Goal: Transaction & Acquisition: Book appointment/travel/reservation

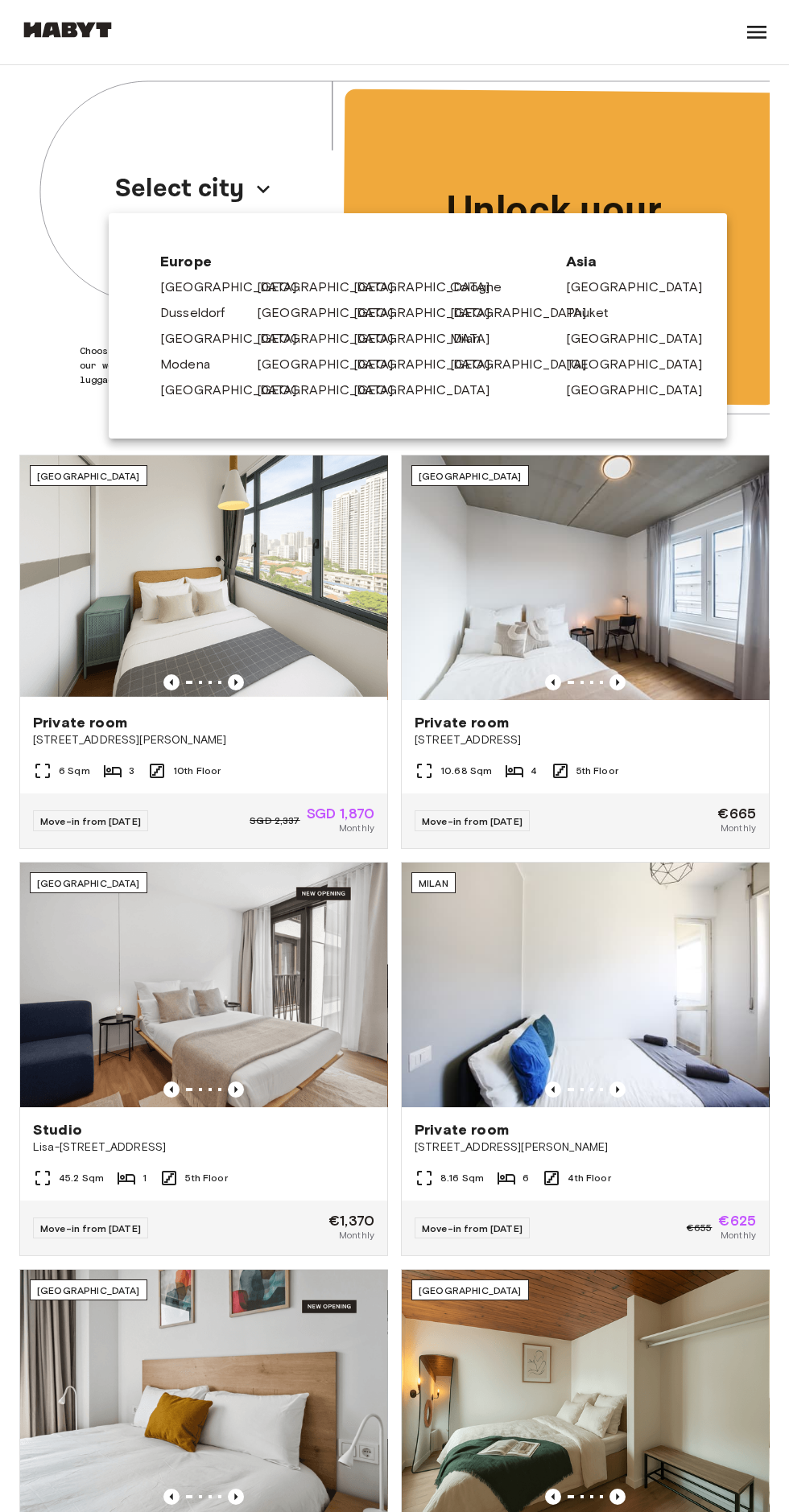
click at [181, 392] on link "[GEOGRAPHIC_DATA]" at bounding box center [236, 390] width 153 height 20
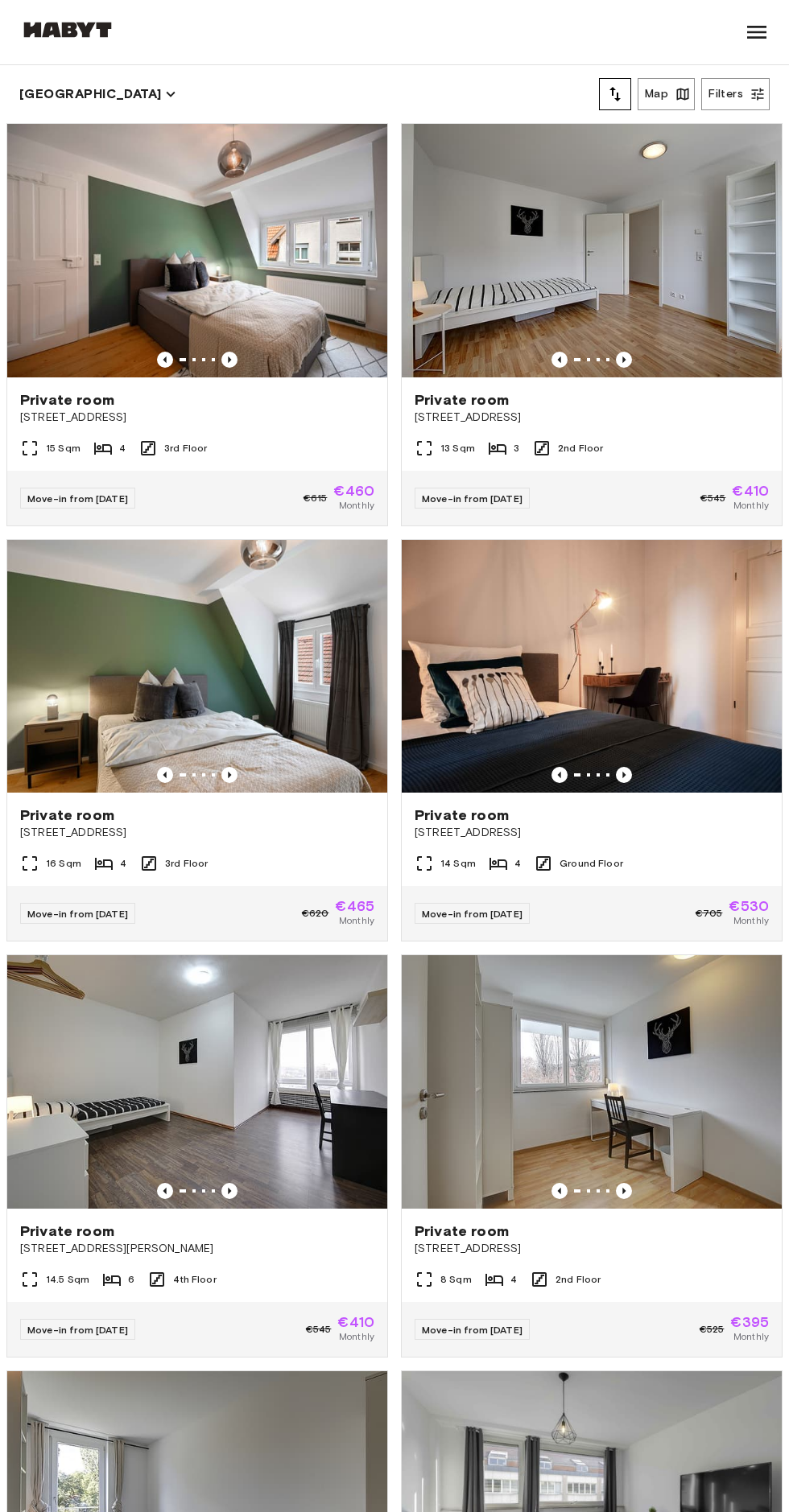
click at [321, 464] on div "15 Sqm 4 3rd Floor" at bounding box center [197, 454] width 380 height 32
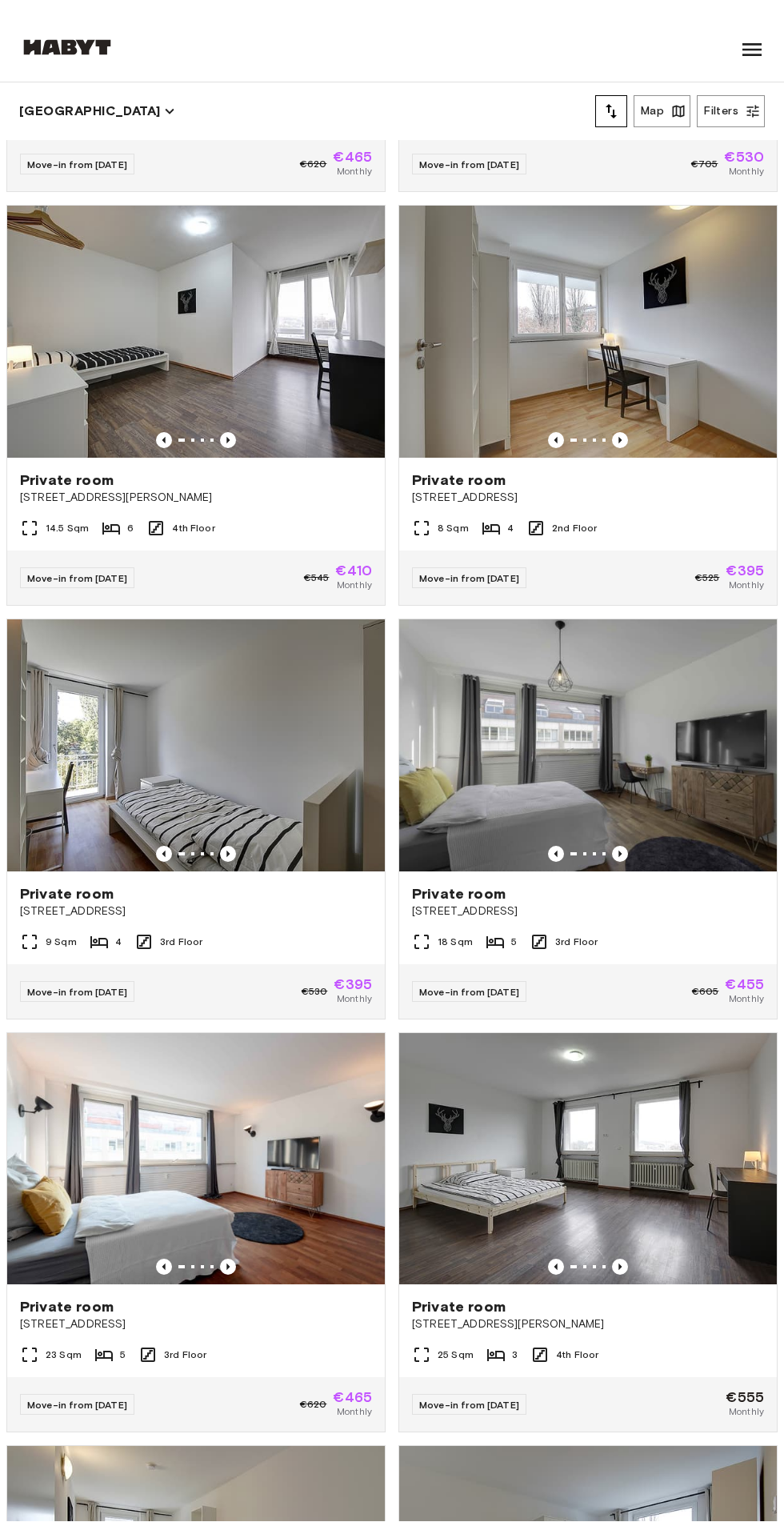
scroll to position [775, 0]
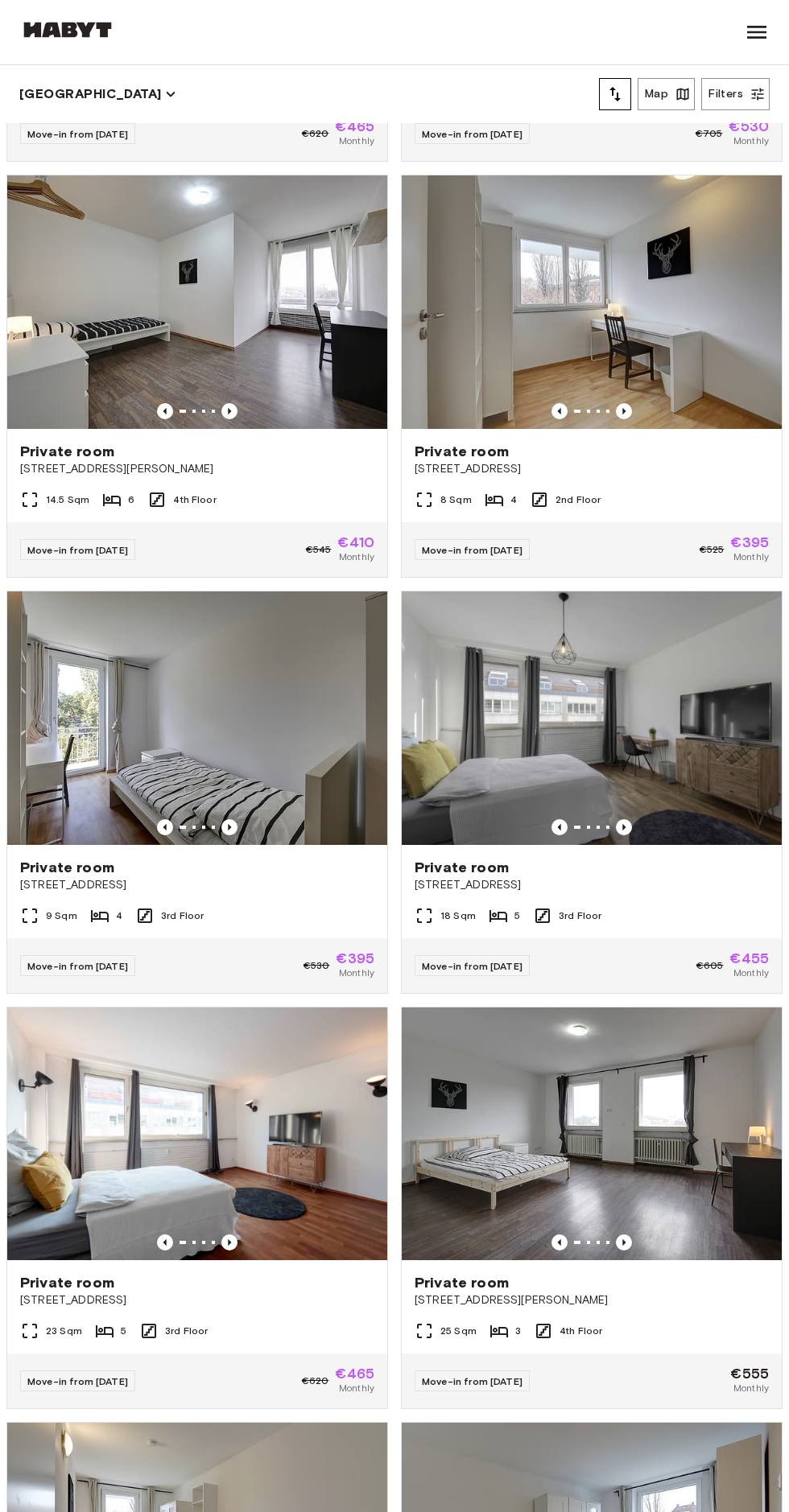
click at [636, 929] on div "18 Sqm 5 3rd Floor" at bounding box center [591, 922] width 380 height 32
click at [758, 94] on icon "button" at bounding box center [758, 94] width 12 height 12
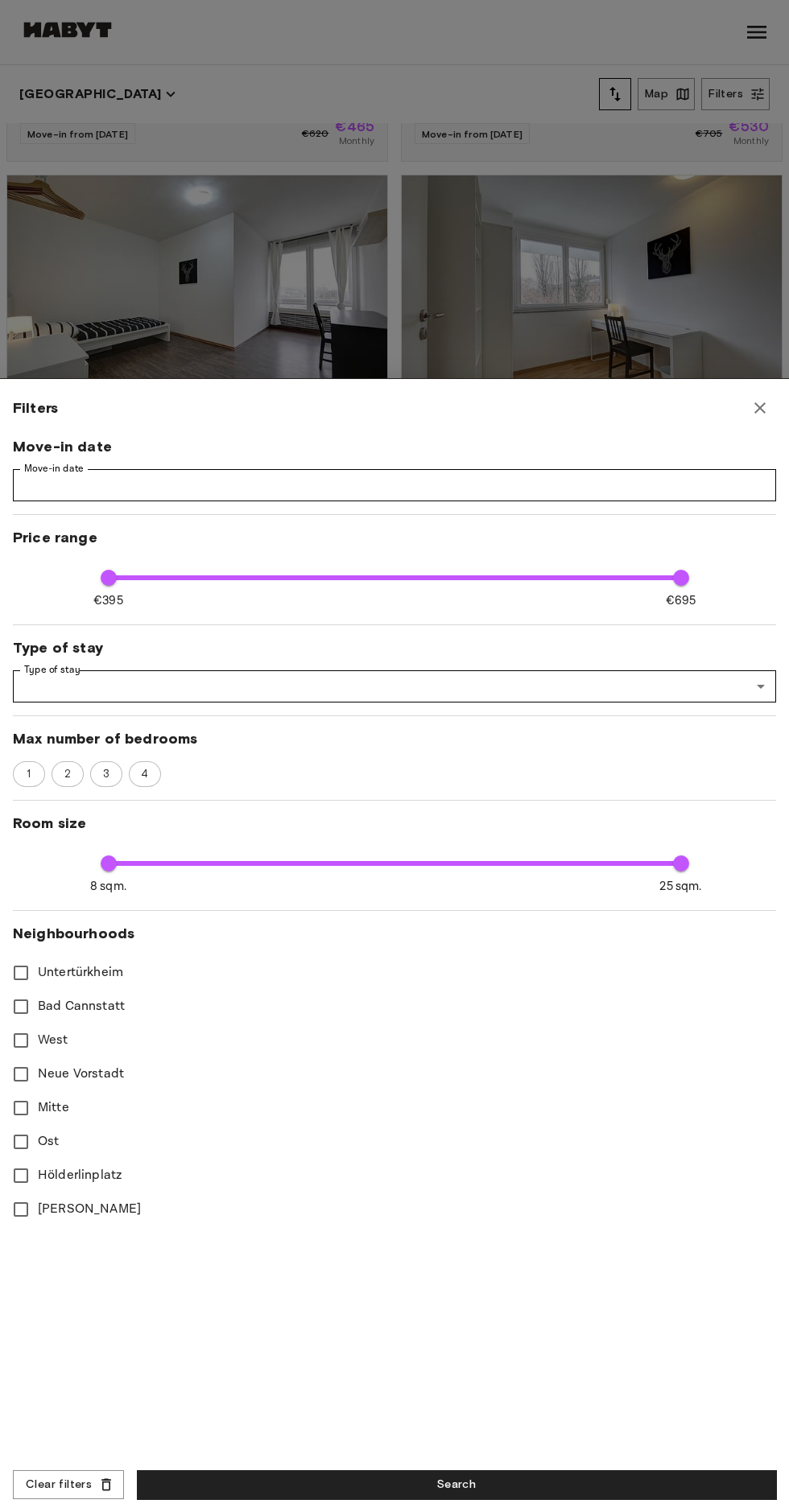
type input "**"
click at [140, 1195] on label "Feuerbach" at bounding box center [384, 1209] width 760 height 33
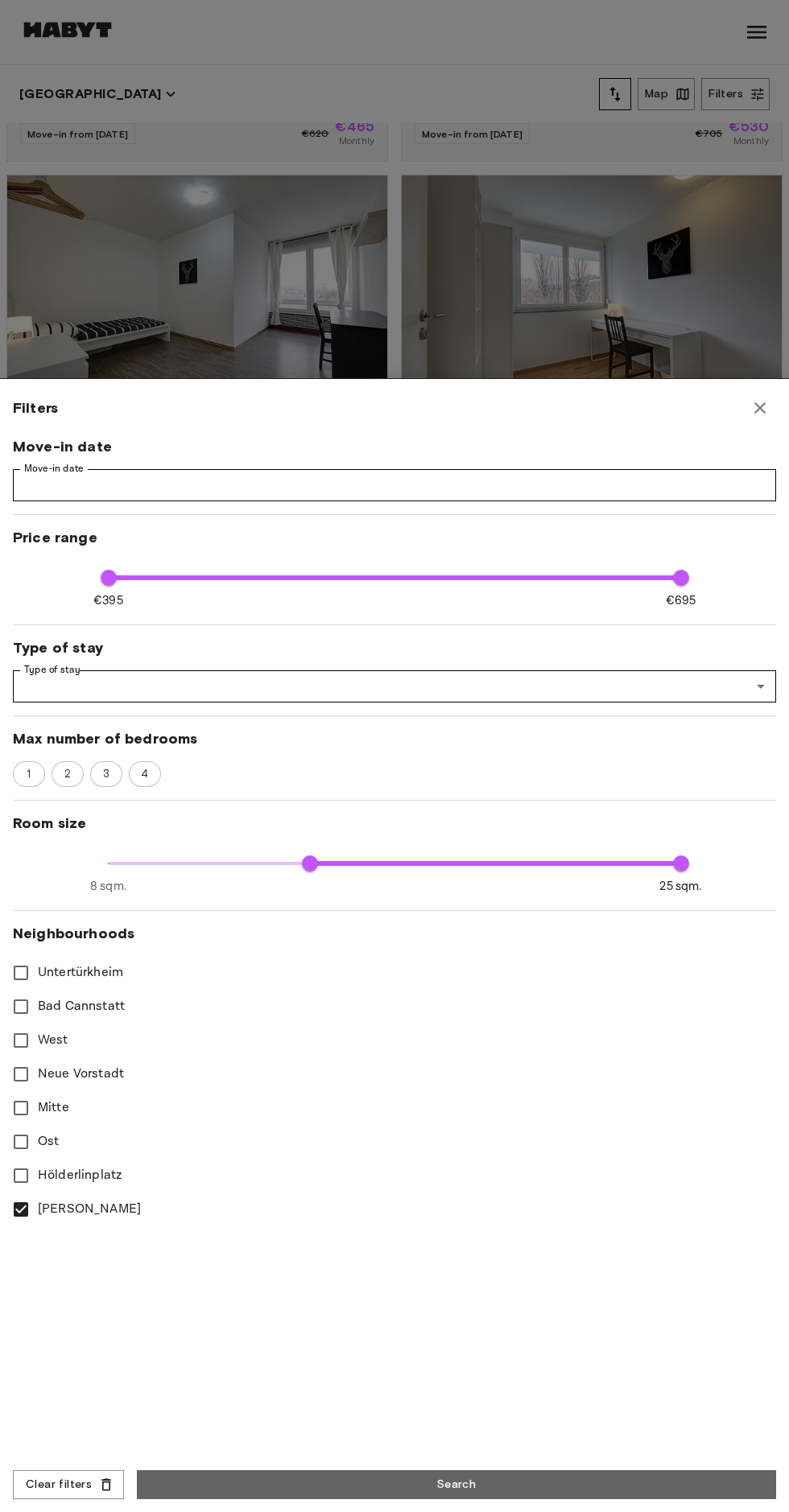
click at [465, 1480] on button "Search" at bounding box center [457, 1485] width 640 height 29
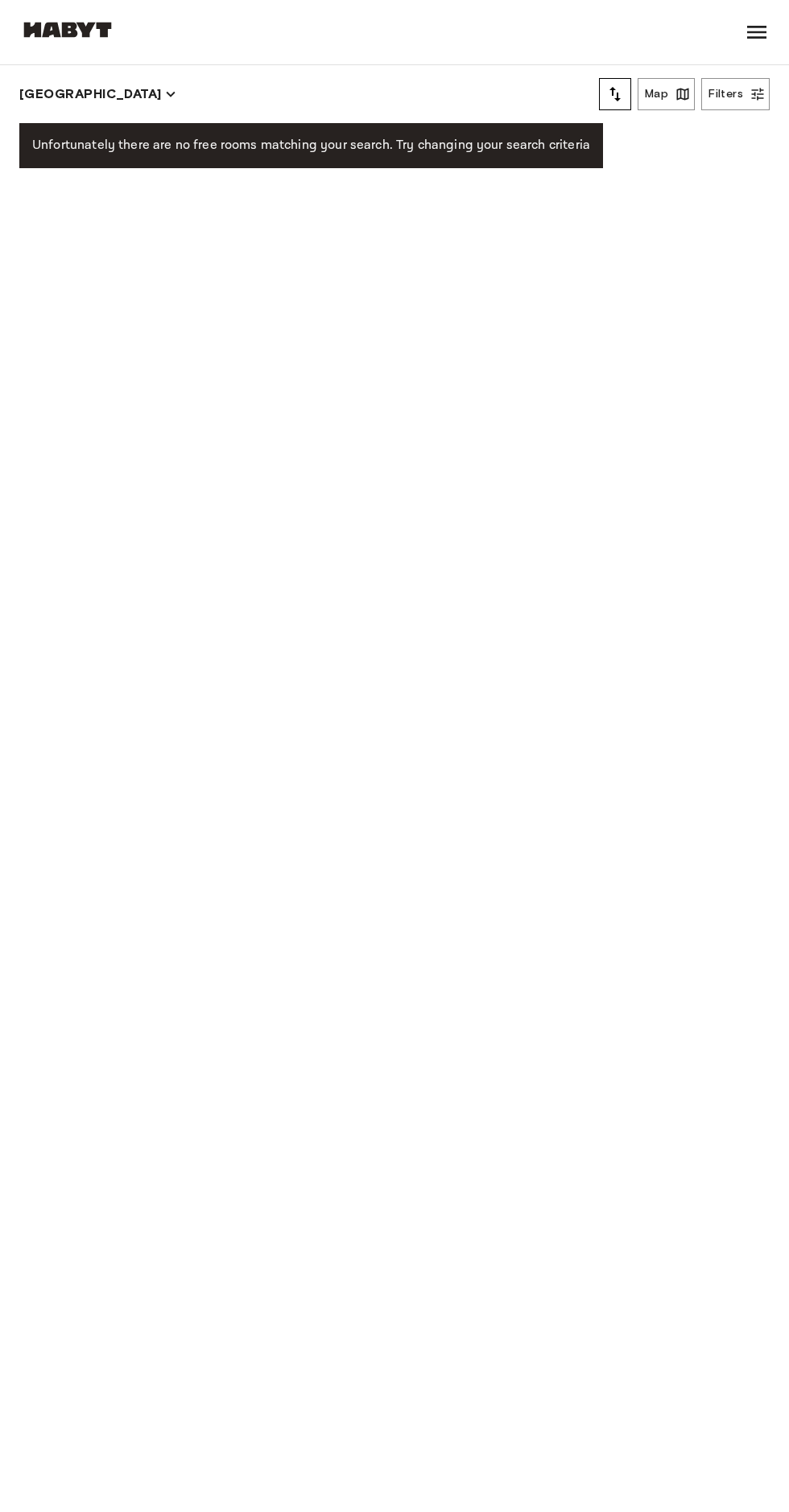
click at [719, 98] on button "Filters" at bounding box center [736, 94] width 69 height 32
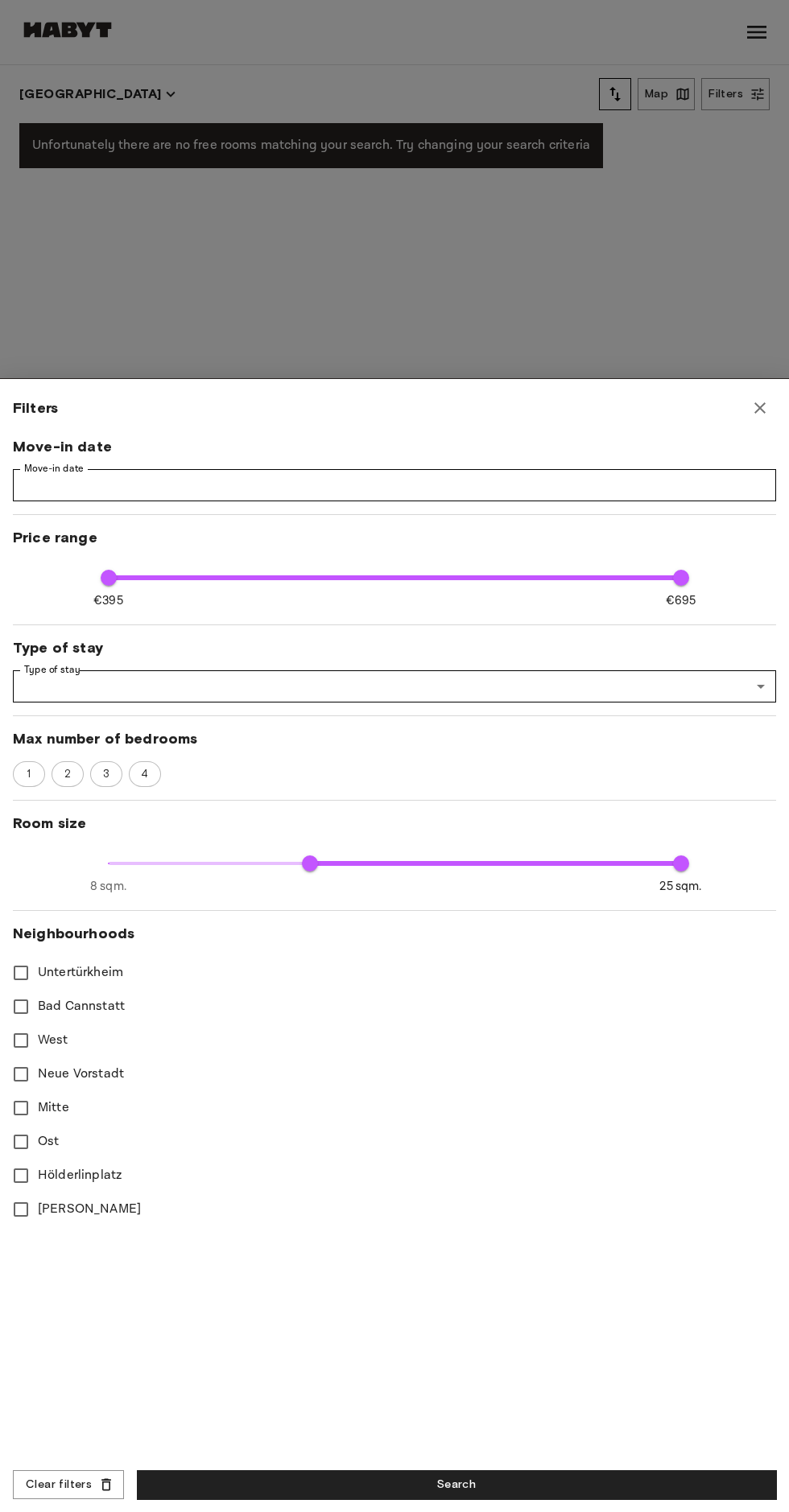
click at [140, 1111] on label "Mitte" at bounding box center [384, 1108] width 760 height 33
click at [104, 1040] on label "West" at bounding box center [384, 1040] width 760 height 33
click at [132, 1074] on label "Neue Vorstadt" at bounding box center [384, 1074] width 760 height 33
click at [526, 1482] on button "Search" at bounding box center [457, 1485] width 640 height 29
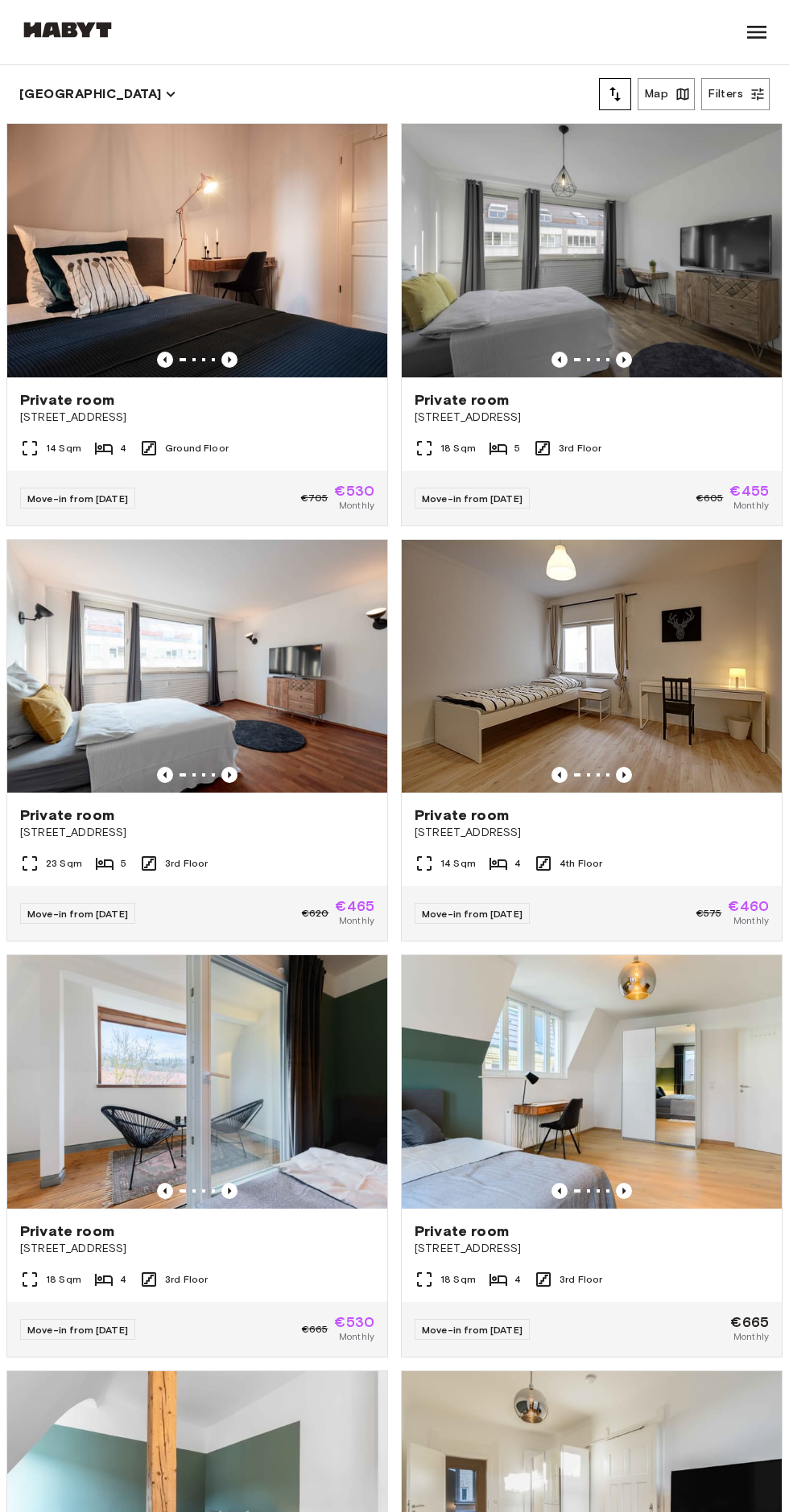
click at [153, 487] on div "Move-in from 19 Oct 25 €705 €530 Monthly" at bounding box center [197, 498] width 380 height 55
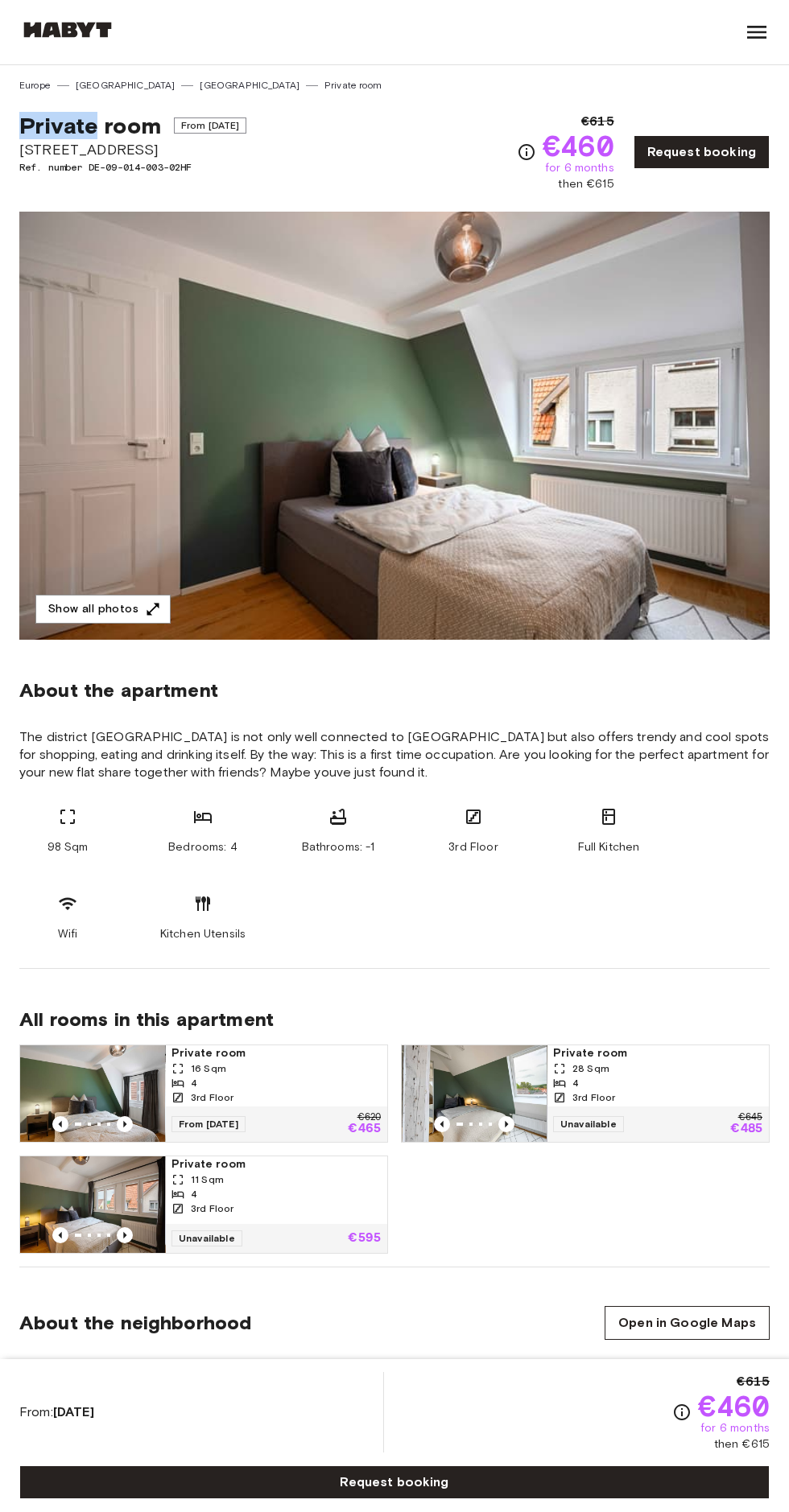
click at [96, 86] on link "[GEOGRAPHIC_DATA]" at bounding box center [126, 86] width 100 height 15
click at [61, 136] on span "Private room" at bounding box center [91, 126] width 142 height 28
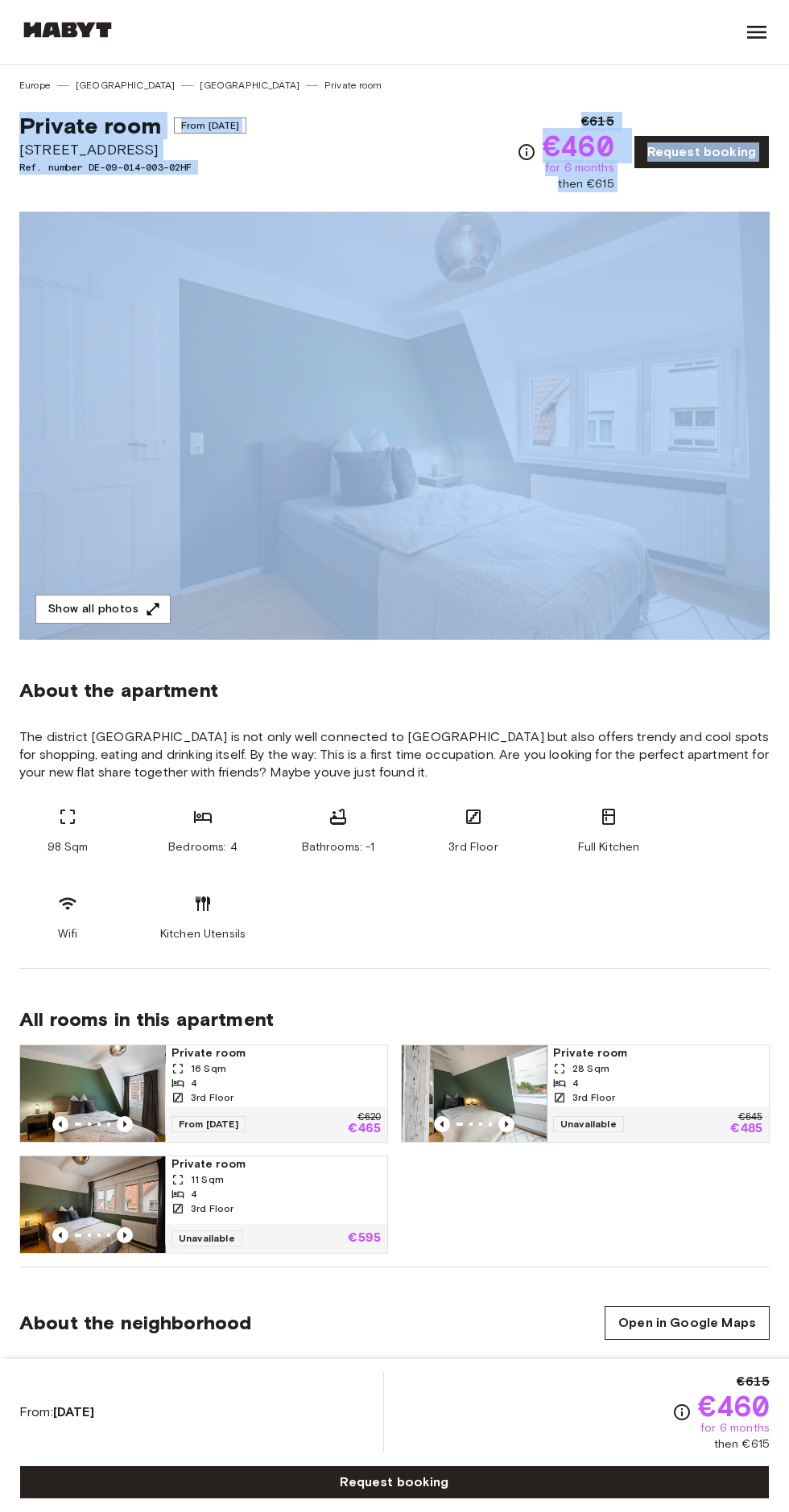
copy div "Private room From Sep 19 2025 Stubaier Straße 12 Ref. number DE-09-014-003-02HF…"
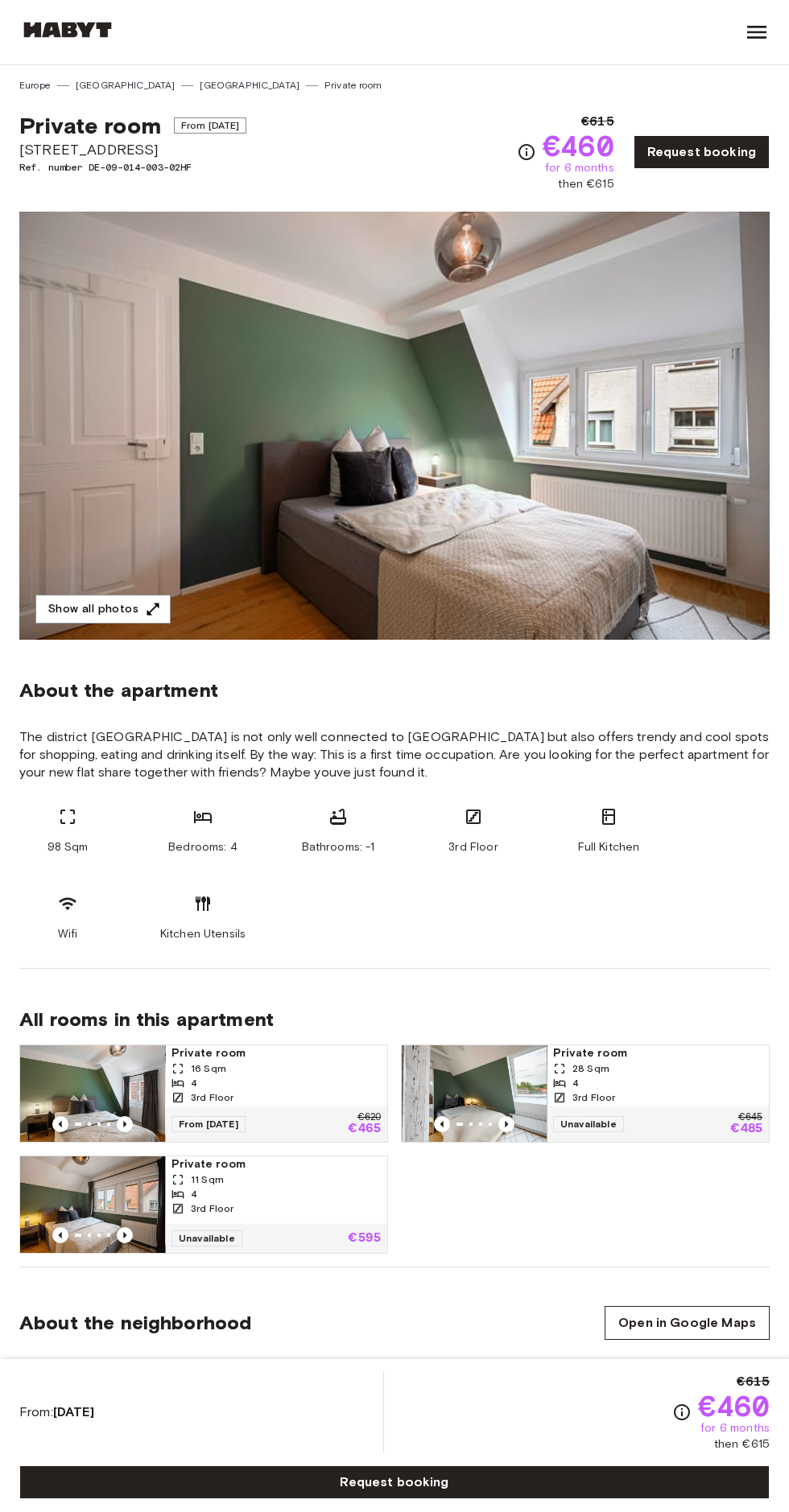
click at [122, 615] on button "Show all photos" at bounding box center [103, 610] width 136 height 29
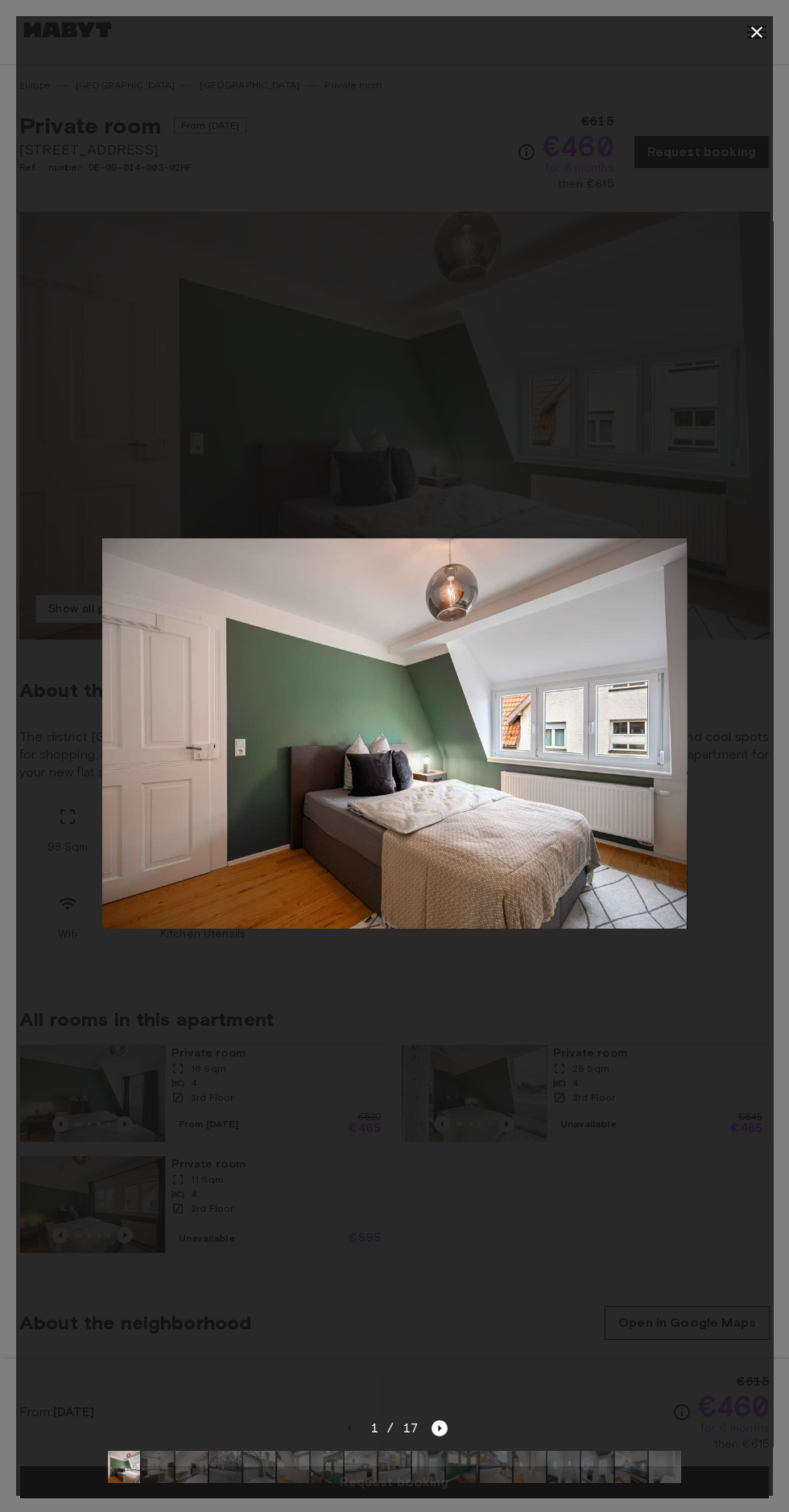
click at [756, 32] on icon "button" at bounding box center [757, 33] width 11 height 11
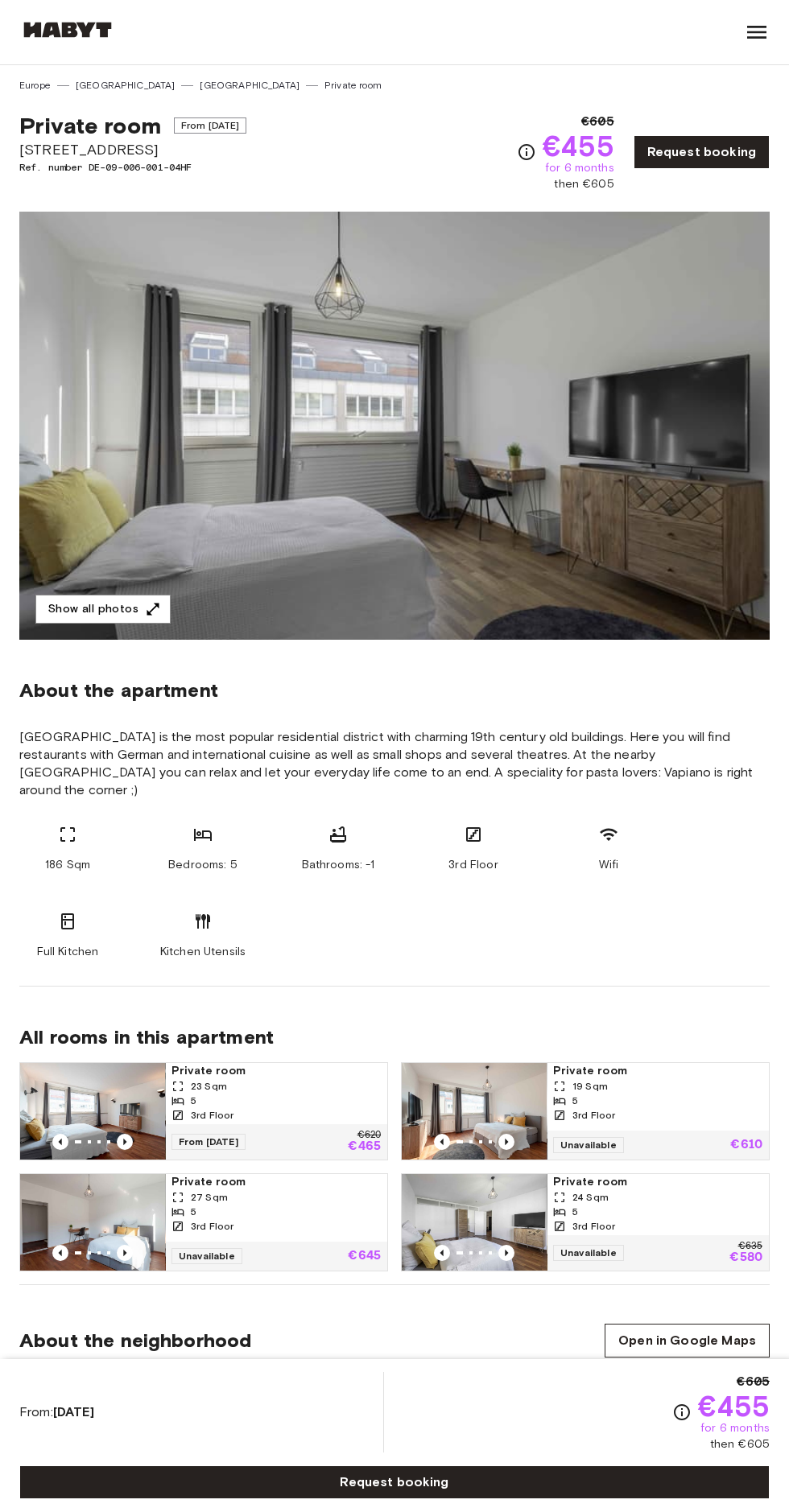
click at [149, 611] on icon "button" at bounding box center [153, 609] width 16 height 16
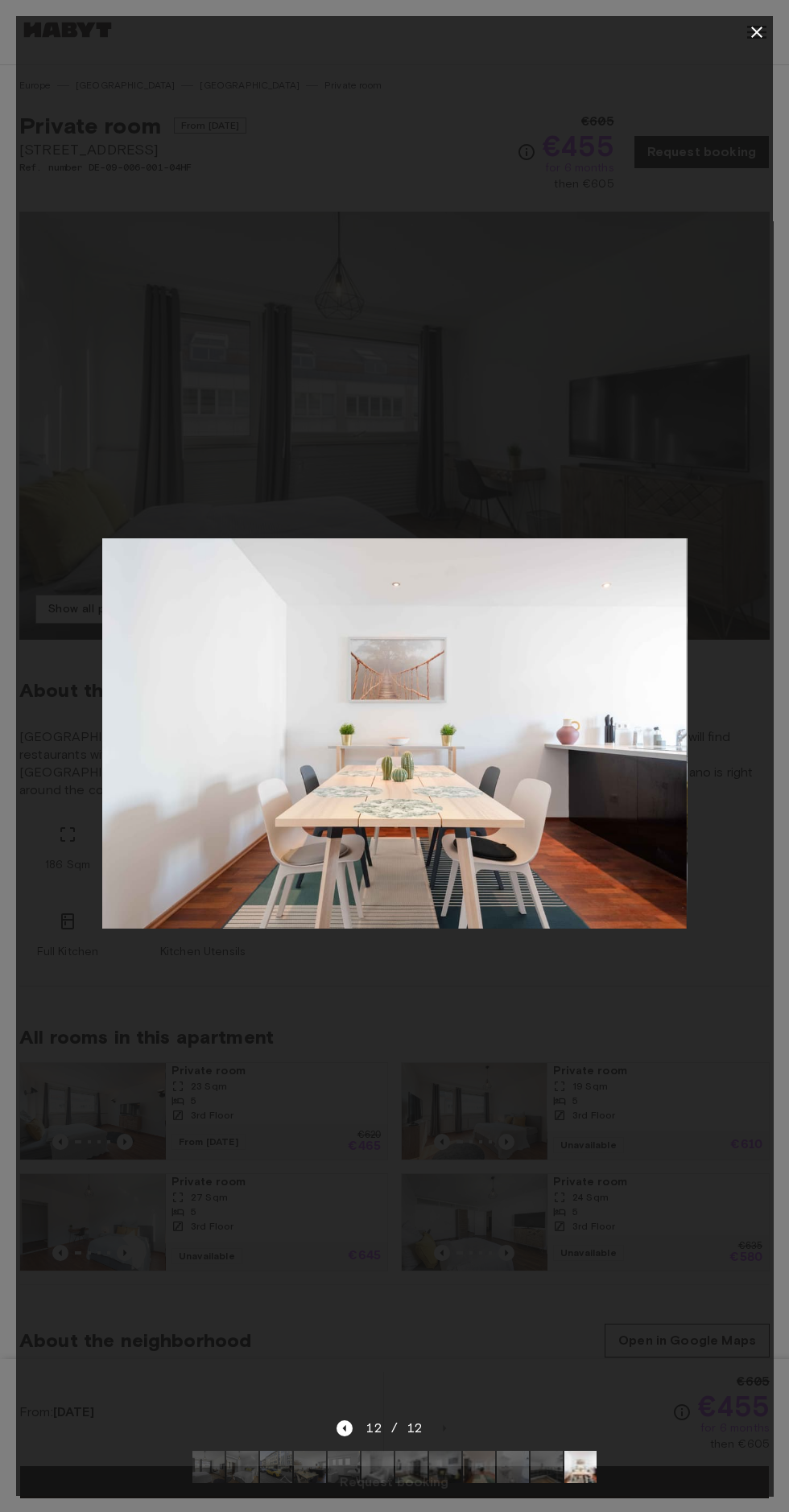
click at [764, 36] on icon "button" at bounding box center [757, 33] width 20 height 20
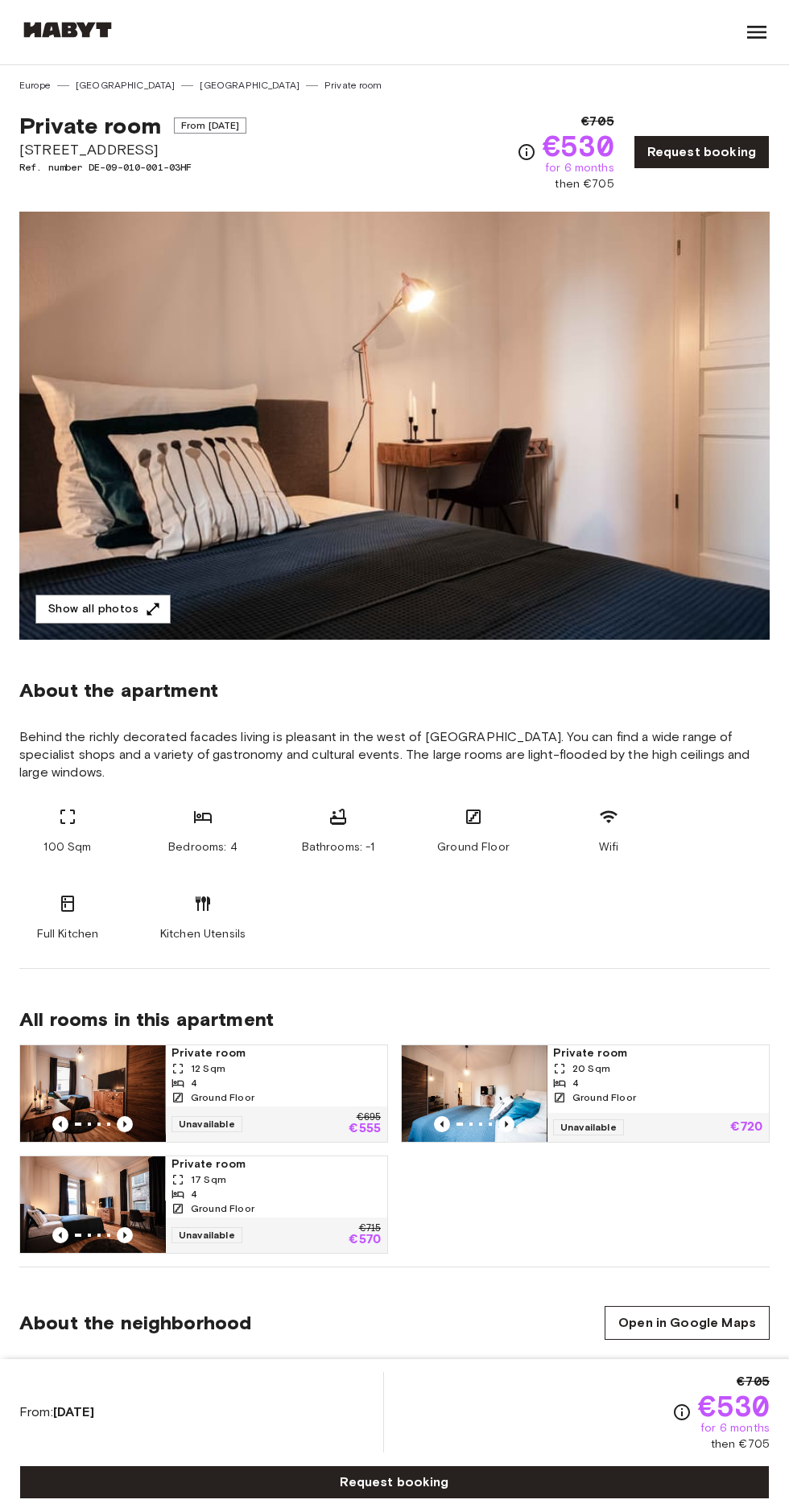
click at [145, 608] on icon "button" at bounding box center [153, 609] width 16 height 16
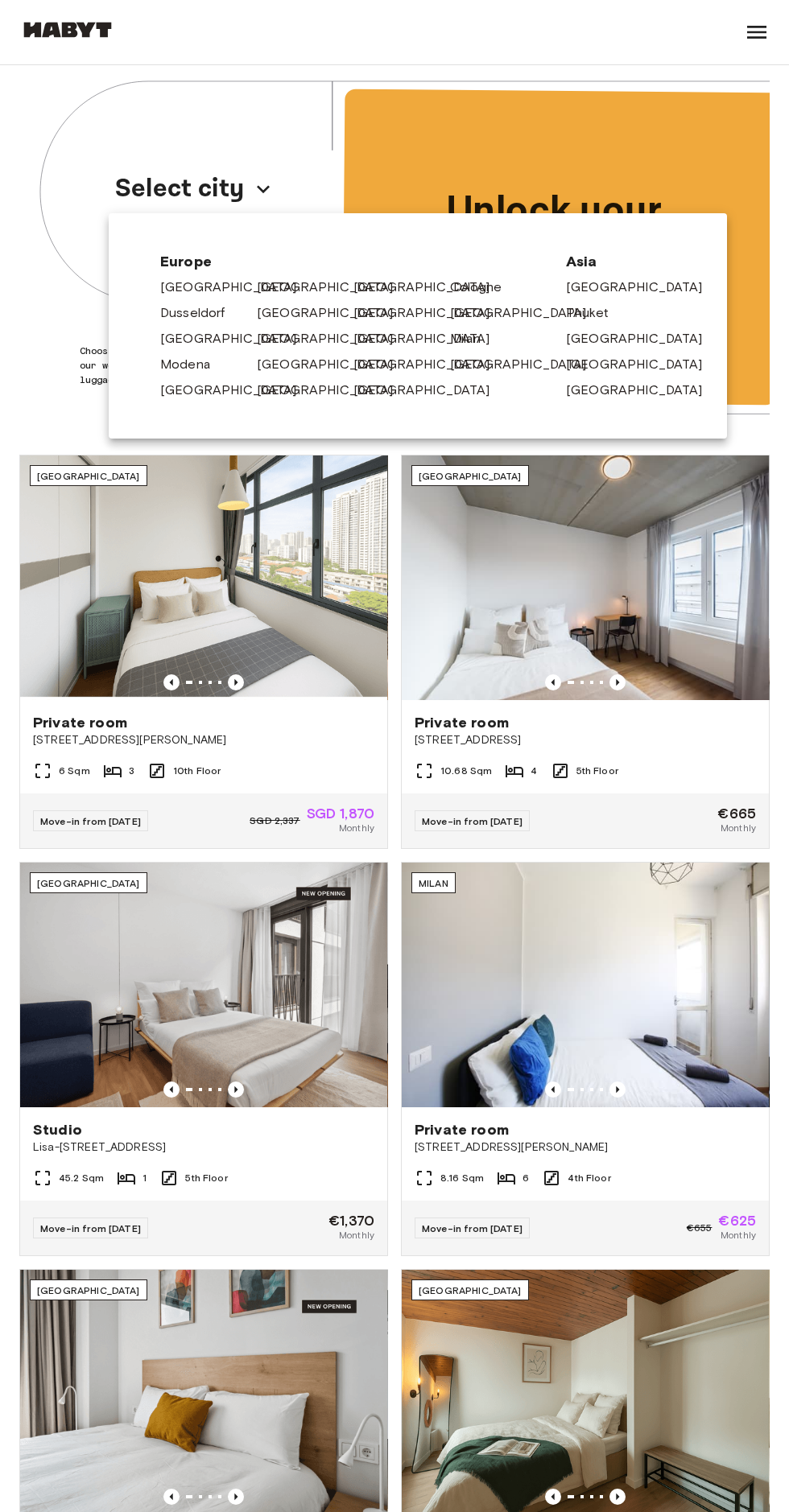
click at [261, 288] on link "[GEOGRAPHIC_DATA]" at bounding box center [332, 287] width 153 height 20
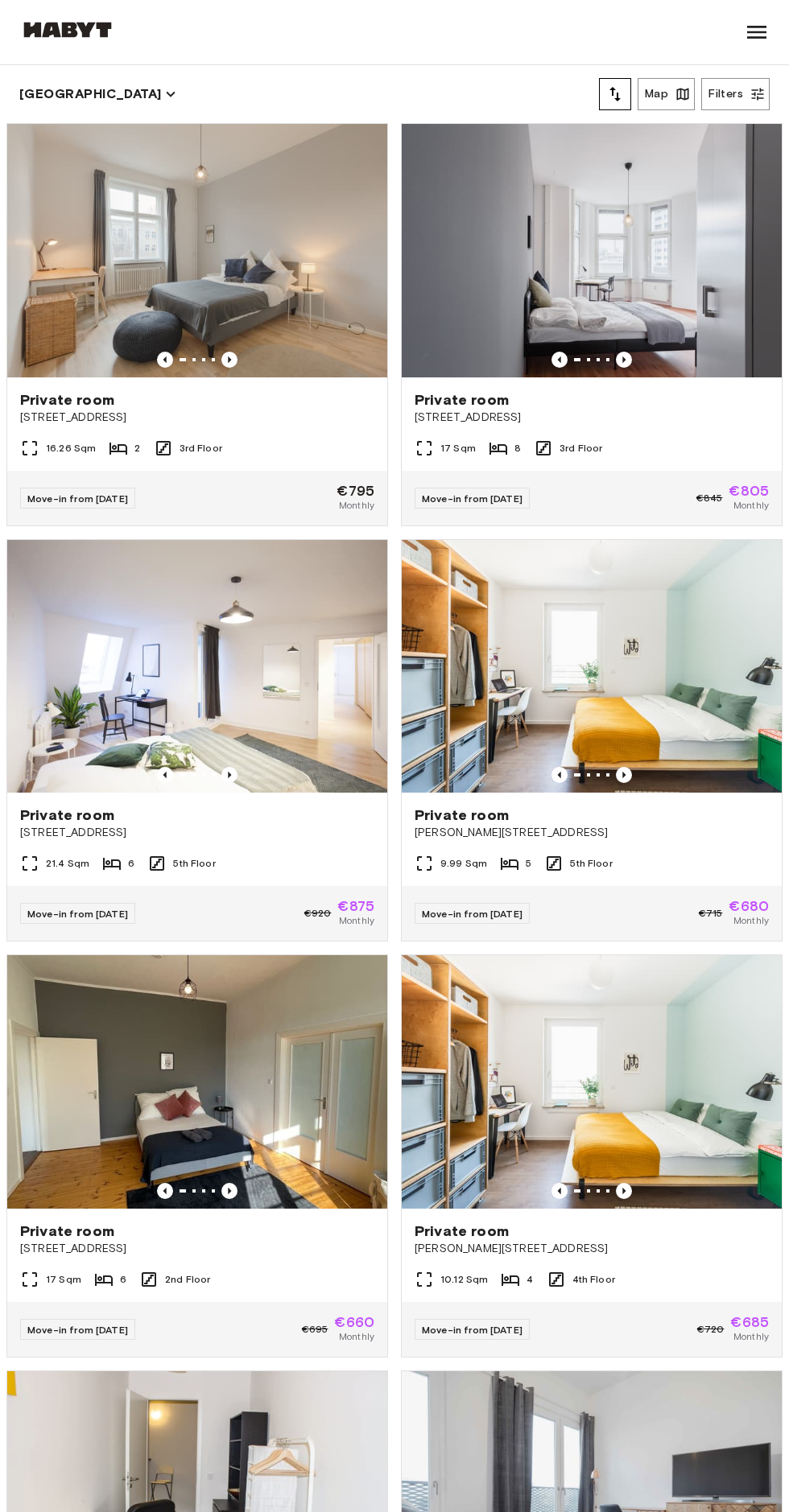
click at [671, 783] on img at bounding box center [591, 667] width 380 height 254
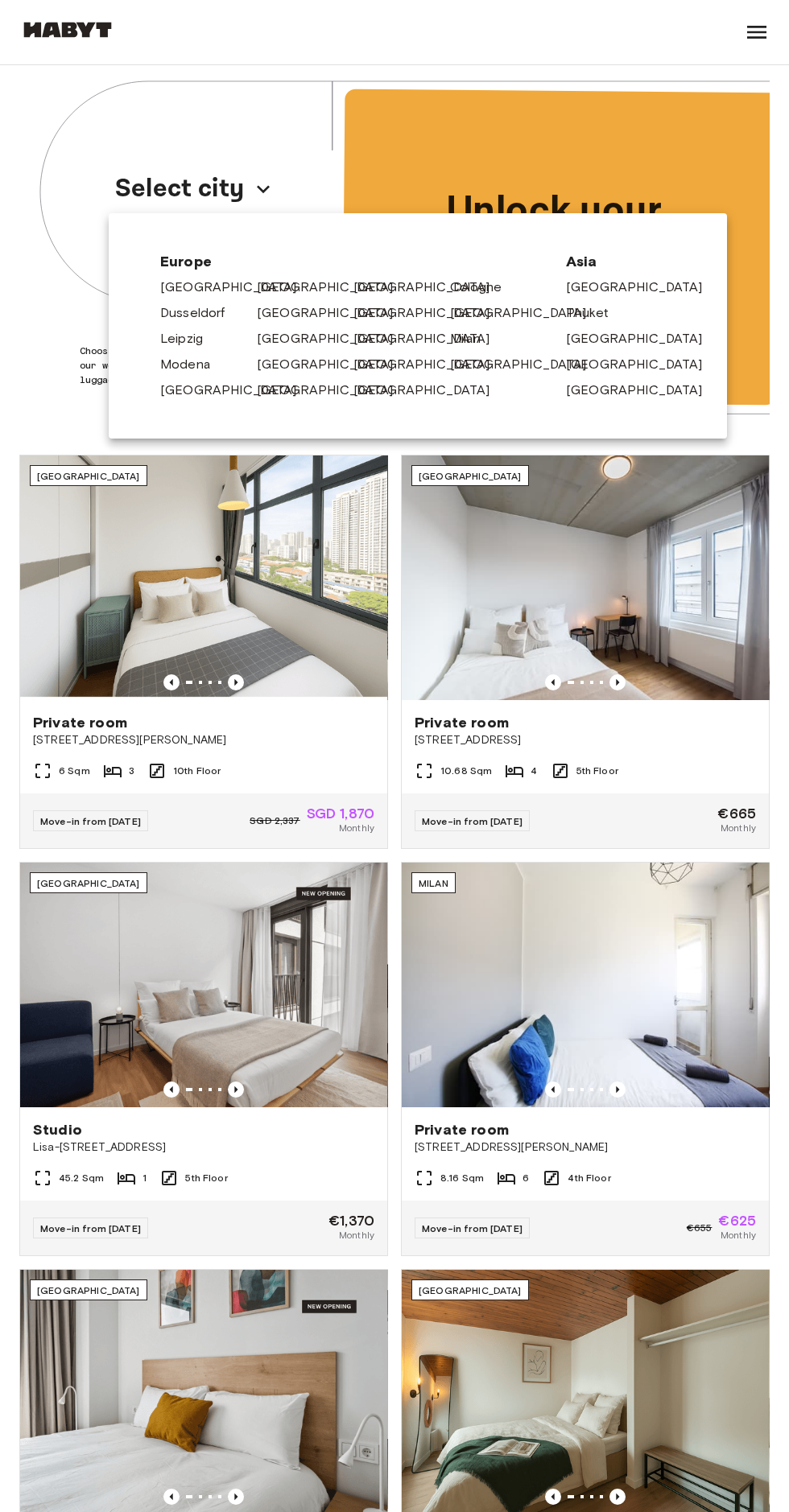
click at [288, 318] on link "[GEOGRAPHIC_DATA]" at bounding box center [332, 314] width 153 height 20
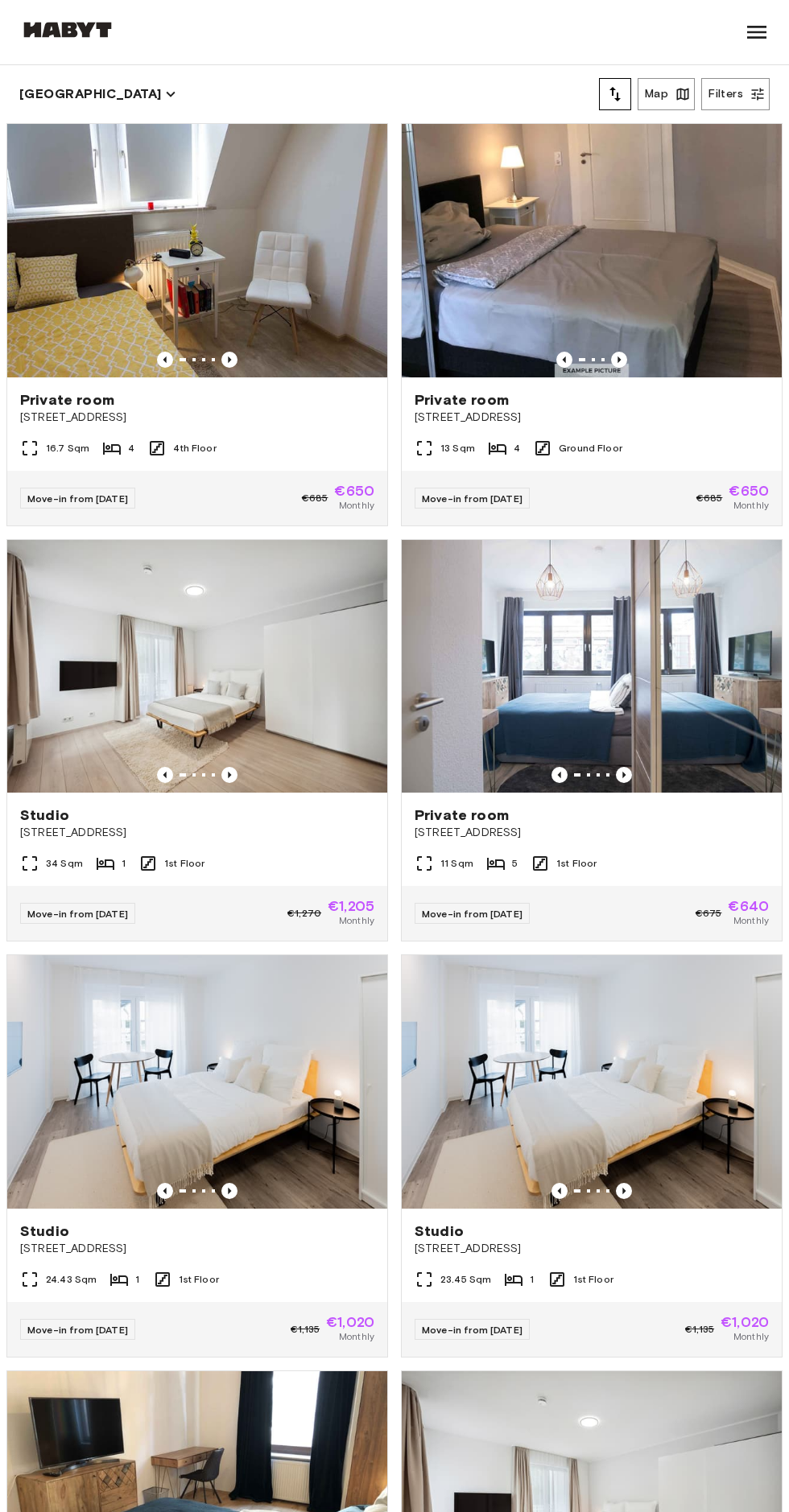
click at [272, 429] on div "Private room Freiligrathstraße 54" at bounding box center [197, 407] width 380 height 61
click at [564, 359] on icon "Previous image" at bounding box center [564, 359] width 3 height 7
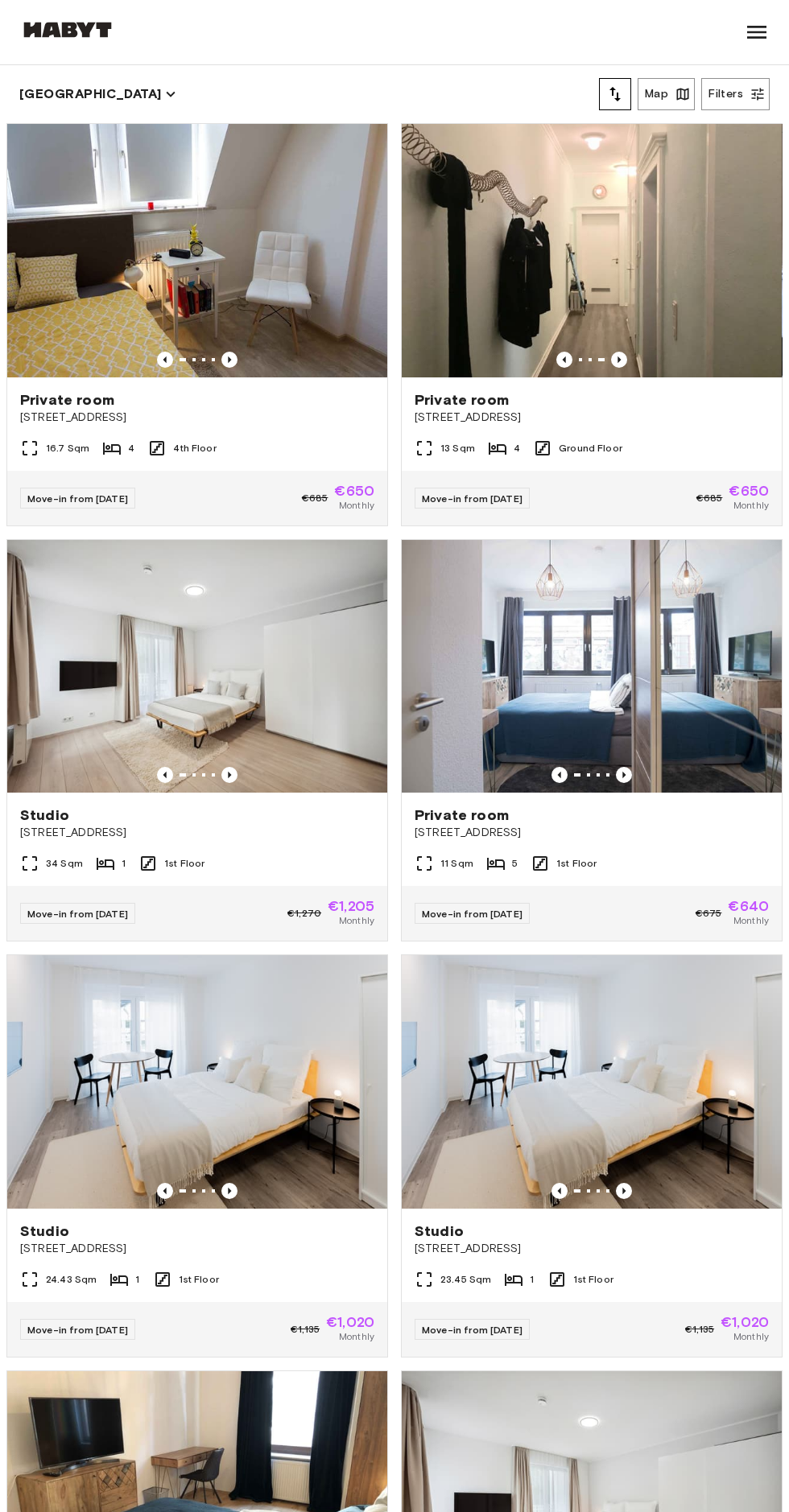
click at [501, 440] on icon at bounding box center [497, 448] width 20 height 20
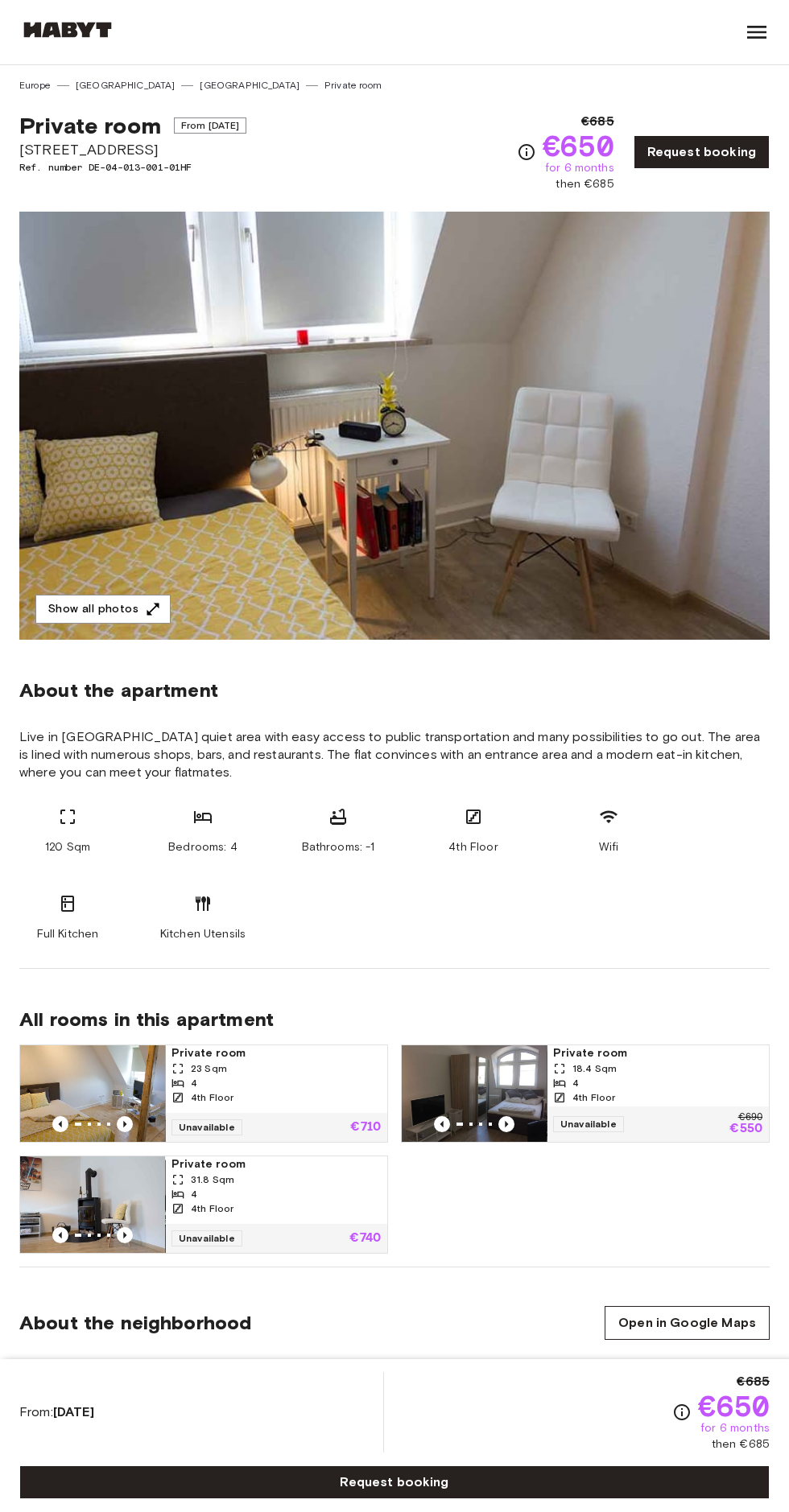
click at [78, 609] on button "Show all photos" at bounding box center [103, 610] width 136 height 29
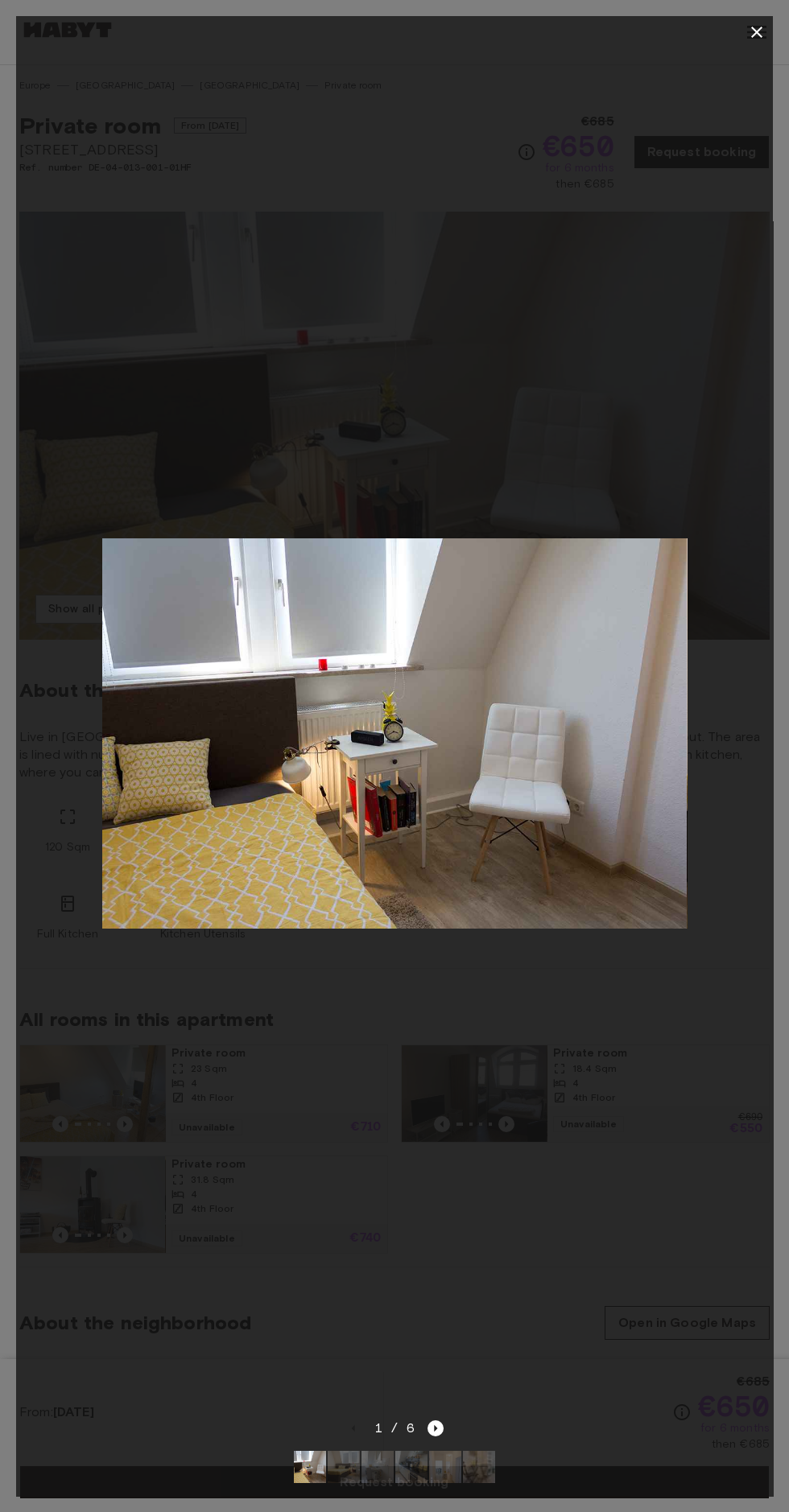
click at [737, 31] on div at bounding box center [394, 32] width 757 height 32
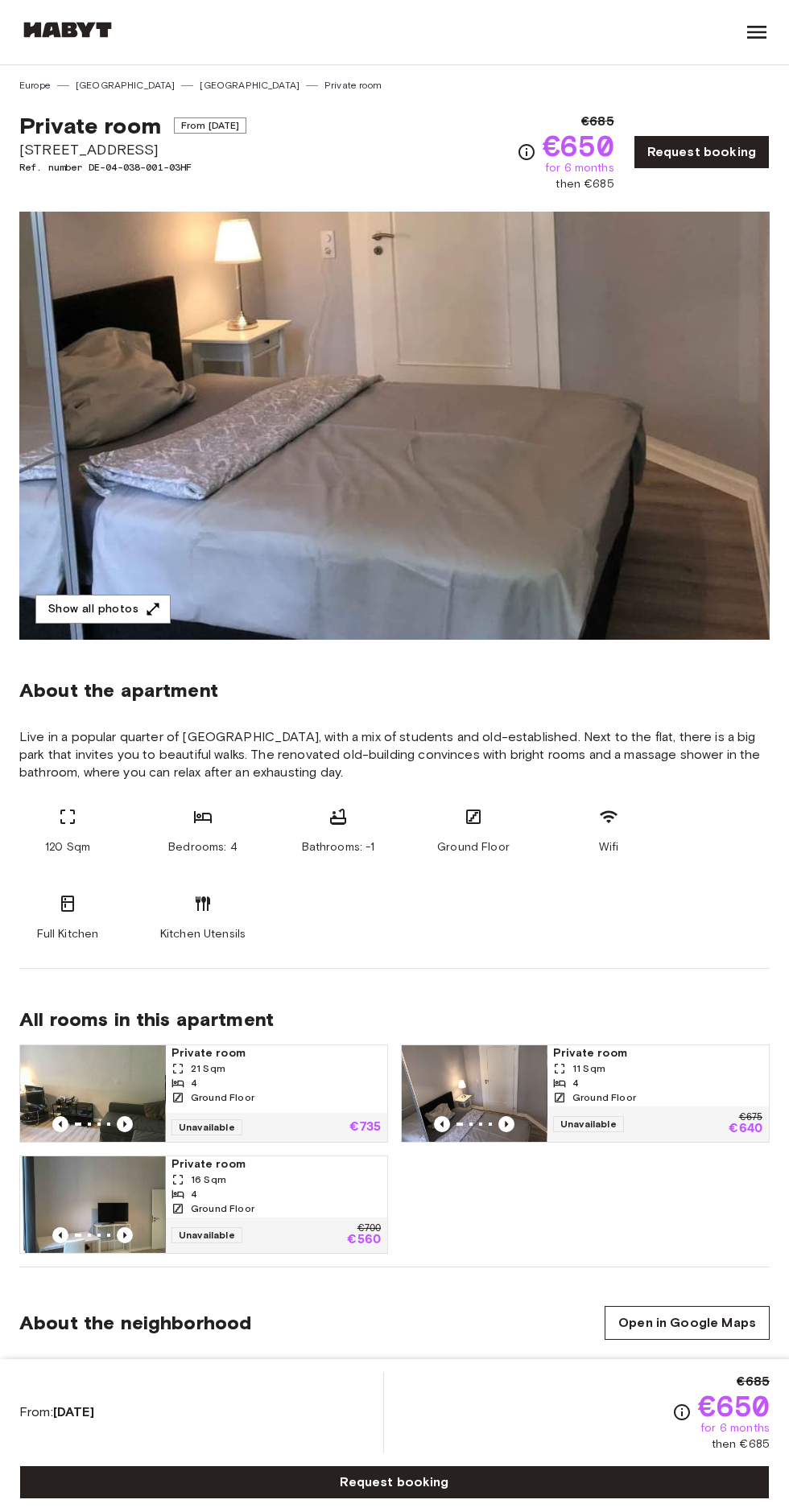
click at [91, 604] on button "Show all photos" at bounding box center [103, 610] width 136 height 29
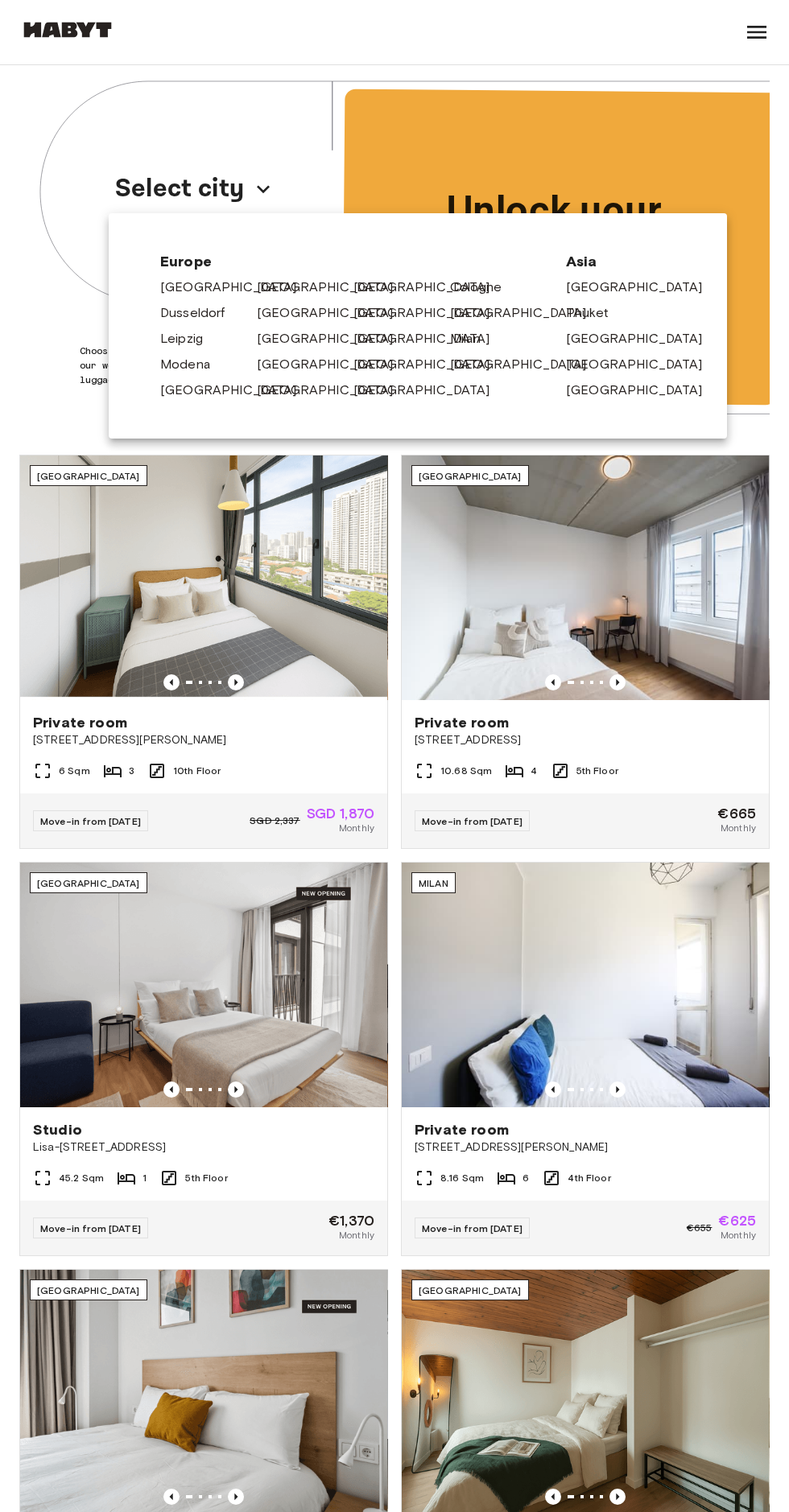
click at [273, 292] on link "[GEOGRAPHIC_DATA]" at bounding box center [332, 287] width 153 height 20
